Goal: Task Accomplishment & Management: Manage account settings

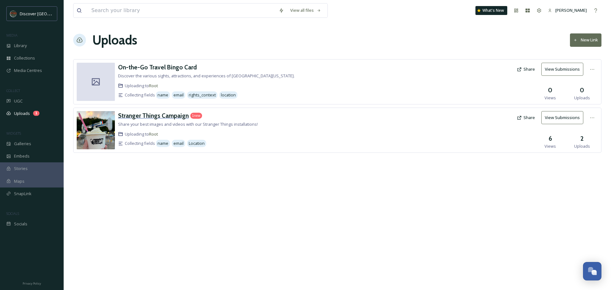
click at [133, 114] on h3 "Stranger Things Campaign" at bounding box center [153, 116] width 71 height 8
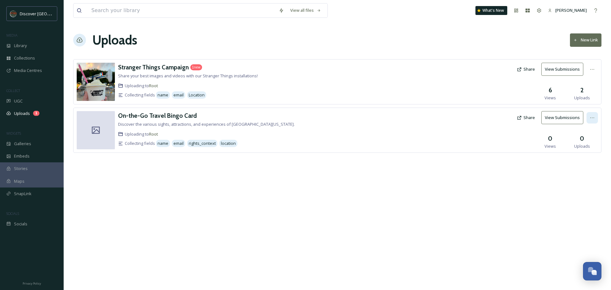
click at [590, 119] on icon at bounding box center [591, 117] width 5 height 5
click at [591, 70] on icon at bounding box center [591, 69] width 5 height 5
click at [584, 94] on div "Edit" at bounding box center [585, 95] width 24 height 12
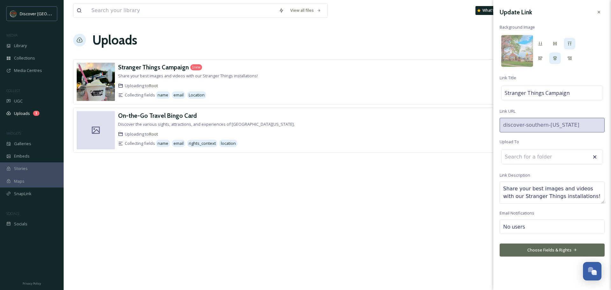
click at [582, 253] on button "Choose Fields & Rights" at bounding box center [551, 249] width 105 height 13
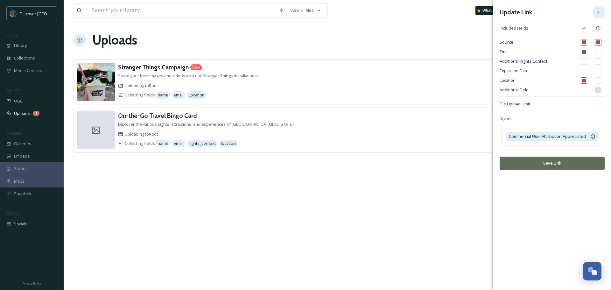
click at [599, 14] on icon at bounding box center [598, 12] width 5 height 5
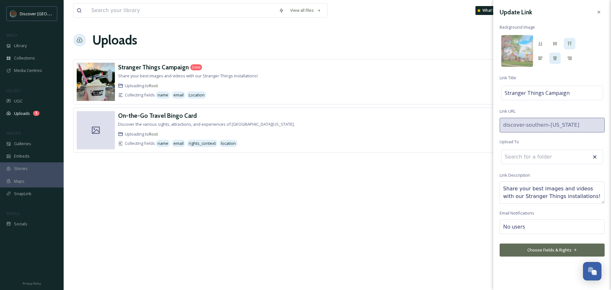
click at [599, 14] on icon at bounding box center [598, 12] width 5 height 5
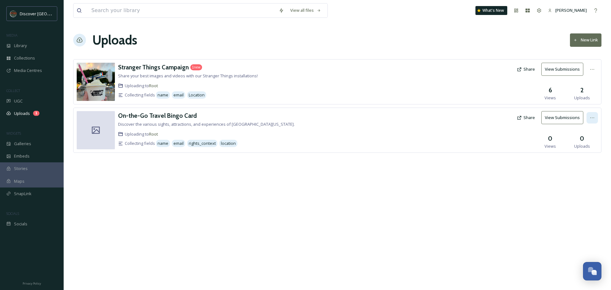
click at [592, 120] on icon at bounding box center [591, 117] width 5 height 5
click at [589, 131] on span "View Link" at bounding box center [585, 131] width 18 height 6
click at [582, 142] on span "Edit" at bounding box center [579, 144] width 7 height 6
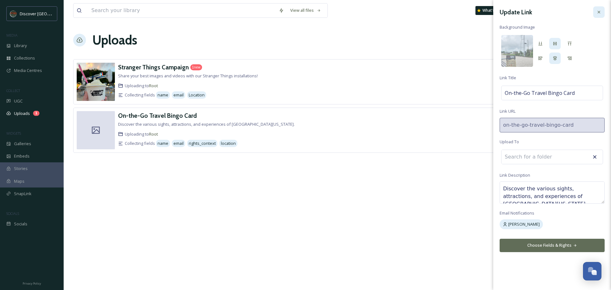
click at [597, 12] on icon at bounding box center [598, 12] width 5 height 5
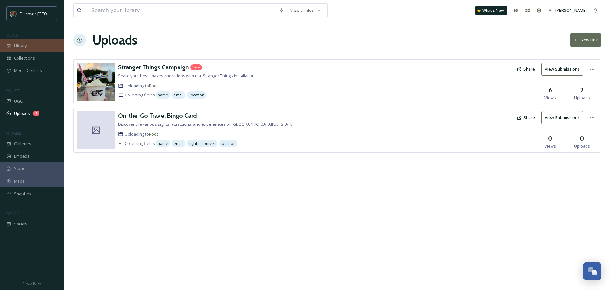
click at [20, 48] on span "Library" at bounding box center [20, 46] width 13 height 6
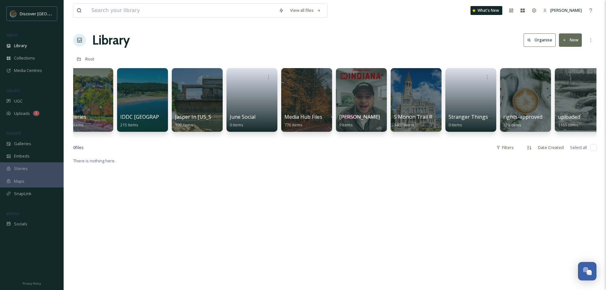
scroll to position [0, 24]
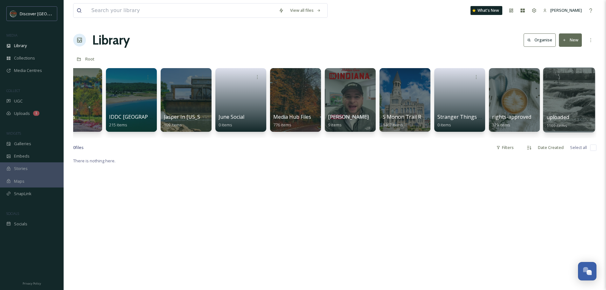
click at [569, 107] on div at bounding box center [569, 99] width 52 height 65
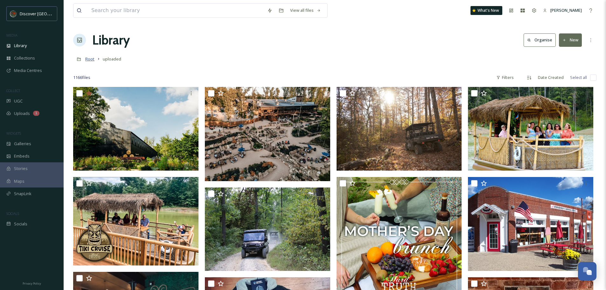
click at [91, 59] on span "Root" at bounding box center [89, 59] width 9 height 6
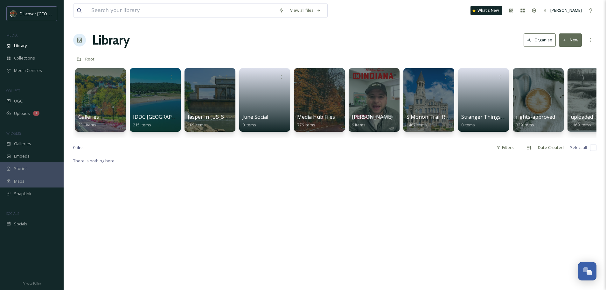
click at [573, 44] on button "New" at bounding box center [570, 39] width 23 height 13
click at [558, 79] on span "Folder" at bounding box center [563, 80] width 12 height 6
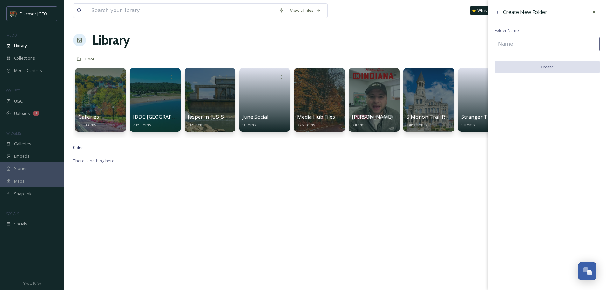
click at [504, 45] on input at bounding box center [547, 44] width 105 height 15
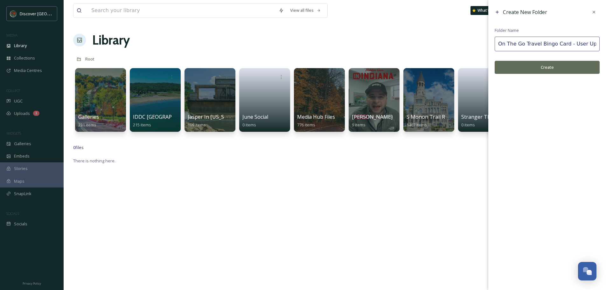
scroll to position [0, 1]
type input "On The Go Travel Bingo Card - User Uploads"
click at [545, 70] on button "Create" at bounding box center [547, 67] width 105 height 13
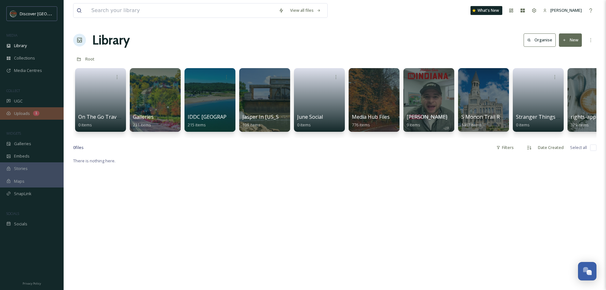
click at [17, 110] on span "Uploads" at bounding box center [22, 113] width 16 height 6
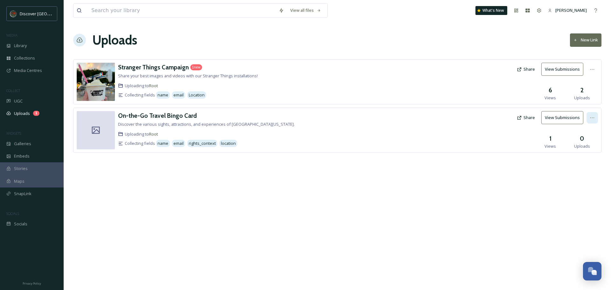
click at [592, 118] on icon at bounding box center [591, 117] width 5 height 5
click at [582, 144] on span "Edit" at bounding box center [579, 144] width 7 height 6
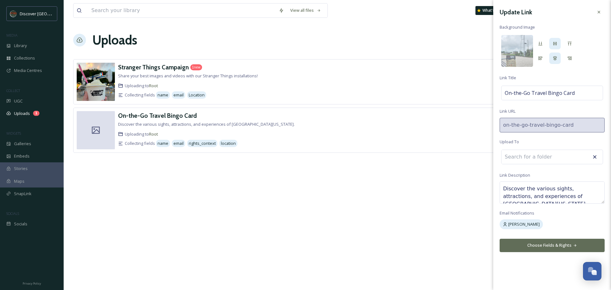
click at [565, 157] on div at bounding box center [552, 156] width 102 height 15
click at [508, 156] on input at bounding box center [536, 157] width 70 height 14
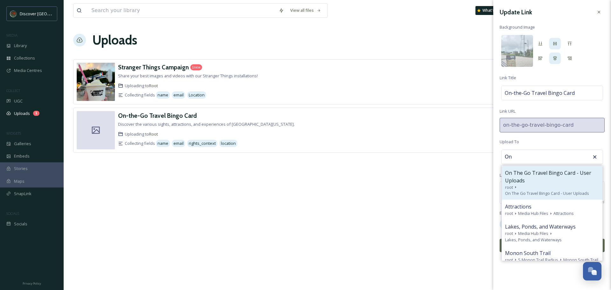
click at [519, 173] on span "On The Go Travel Bingo Card - User Uploads" at bounding box center [552, 176] width 94 height 15
type input "On The Go Travel Bingo Card - User Uploads"
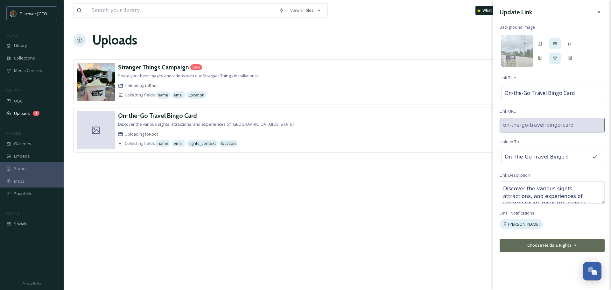
click at [559, 242] on button "Choose Fields & Rights" at bounding box center [551, 245] width 105 height 13
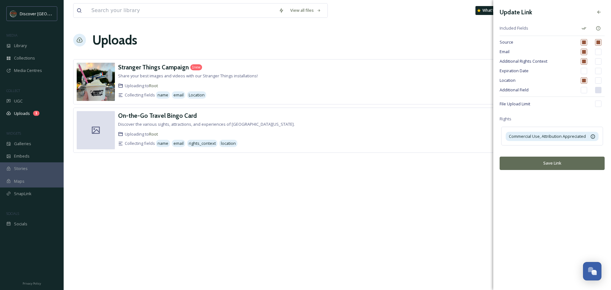
click at [559, 163] on button "Save Link" at bounding box center [551, 162] width 105 height 13
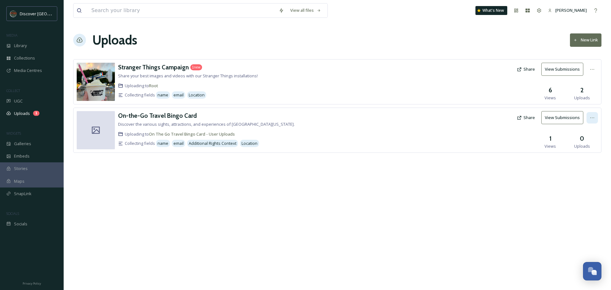
click at [591, 119] on icon at bounding box center [591, 117] width 5 height 5
click at [589, 133] on span "View Link" at bounding box center [585, 131] width 18 height 6
click at [530, 117] on button "Share" at bounding box center [525, 117] width 24 height 12
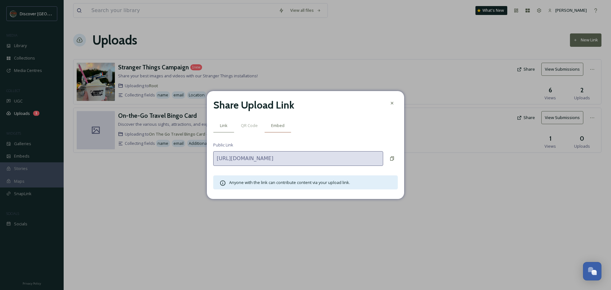
click at [280, 126] on span "Embed" at bounding box center [277, 125] width 13 height 6
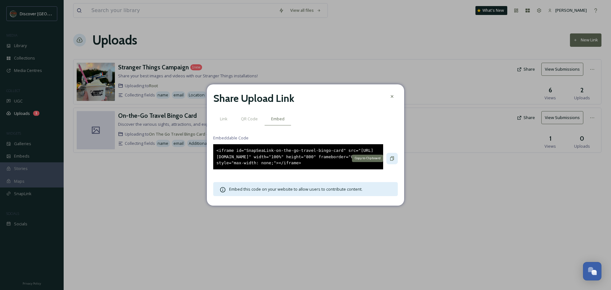
click at [391, 159] on icon at bounding box center [391, 158] width 5 height 5
click at [393, 95] on icon at bounding box center [392, 96] width 3 height 3
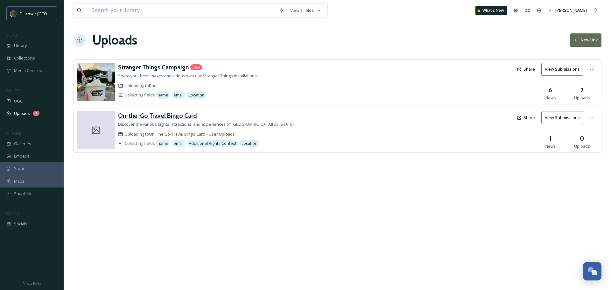
click at [146, 113] on h3 "On-the-Go Travel Bingo Card" at bounding box center [157, 116] width 79 height 8
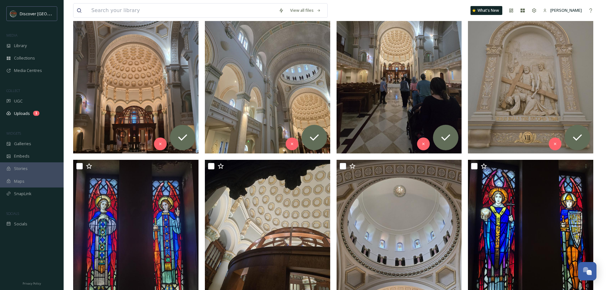
scroll to position [123, 0]
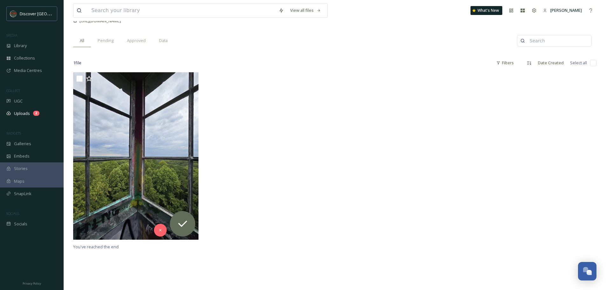
scroll to position [49, 0]
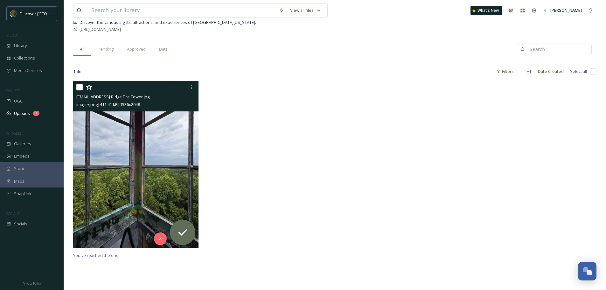
click at [82, 89] on input "checkbox" at bounding box center [79, 87] width 6 height 6
checkbox input "true"
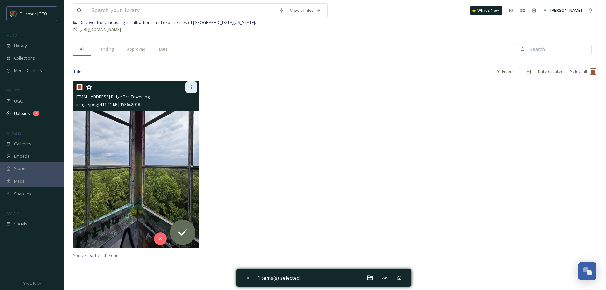
click at [193, 88] on icon at bounding box center [191, 87] width 5 height 5
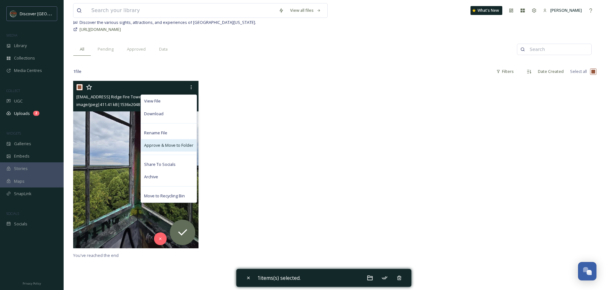
click at [170, 145] on span "Approve & Move to Folder" at bounding box center [168, 145] width 49 height 6
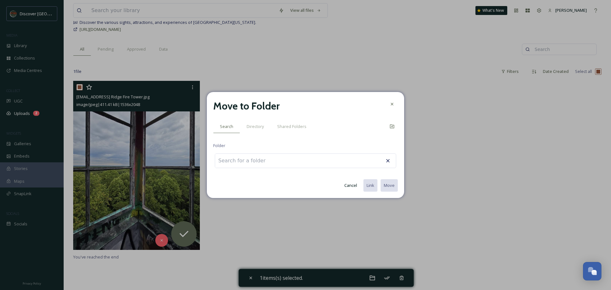
click at [353, 185] on button "Cancel" at bounding box center [350, 185] width 19 height 12
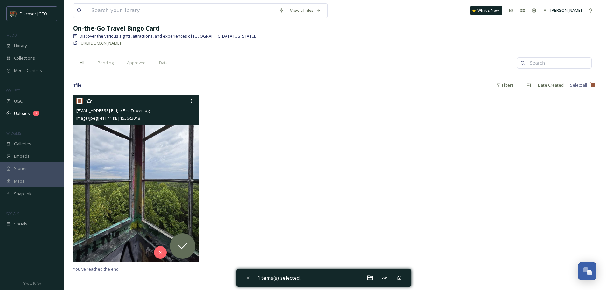
scroll to position [38, 0]
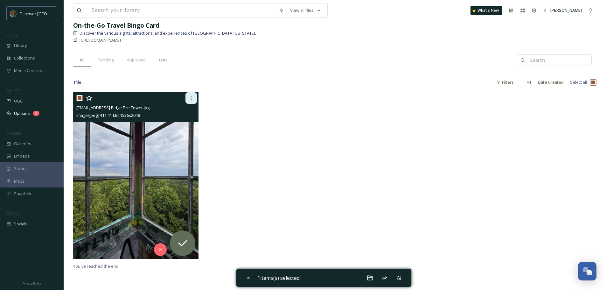
click at [189, 98] on icon at bounding box center [191, 97] width 5 height 5
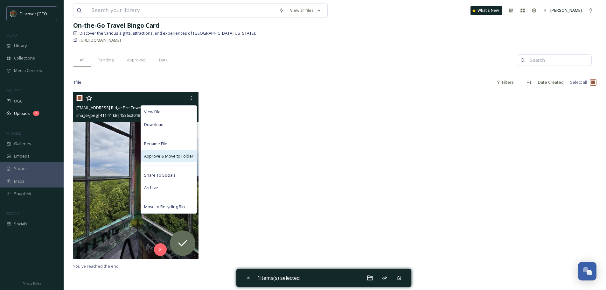
click at [171, 157] on span "Approve & Move to Folder" at bounding box center [168, 156] width 49 height 6
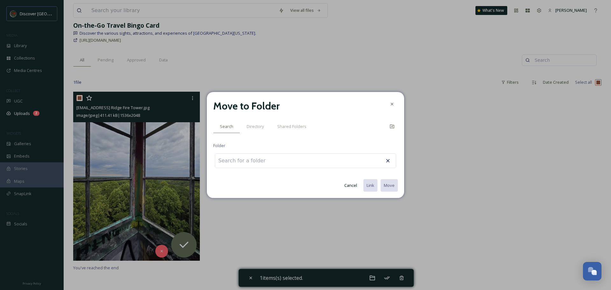
click at [245, 160] on input at bounding box center [250, 161] width 70 height 14
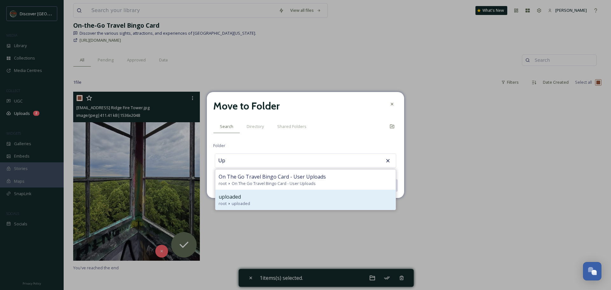
click at [234, 197] on span "uploaded" at bounding box center [229, 197] width 22 height 8
type input "uploaded"
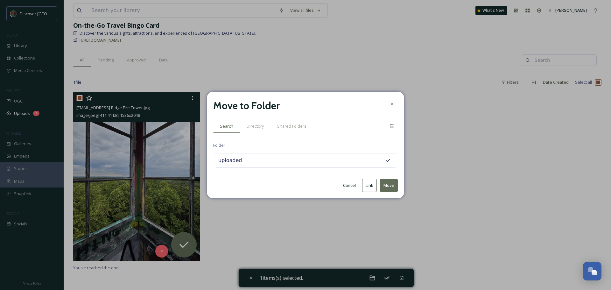
click at [388, 189] on button "Move" at bounding box center [389, 185] width 18 height 13
checkbox input "false"
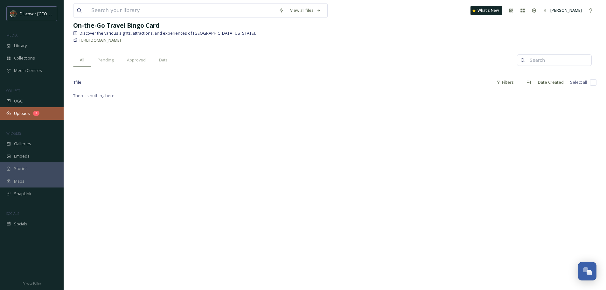
click at [18, 114] on span "Uploads" at bounding box center [22, 113] width 16 height 6
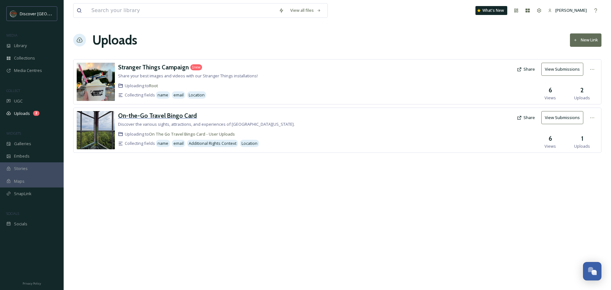
click at [154, 116] on h3 "On-the-Go Travel Bingo Card" at bounding box center [157, 116] width 79 height 8
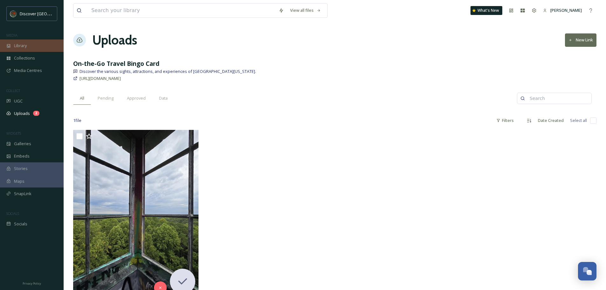
click at [31, 48] on div "Library" at bounding box center [32, 45] width 64 height 12
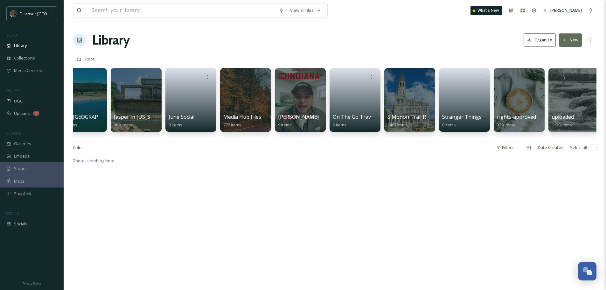
scroll to position [0, 79]
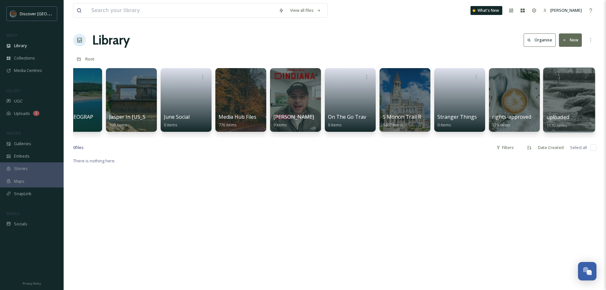
click at [563, 101] on div at bounding box center [569, 99] width 52 height 65
